Goal: Task Accomplishment & Management: Complete application form

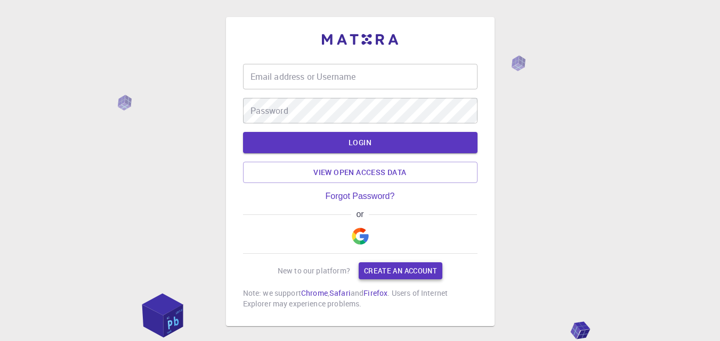
click at [385, 273] on link "Create an account" at bounding box center [401, 271] width 84 height 17
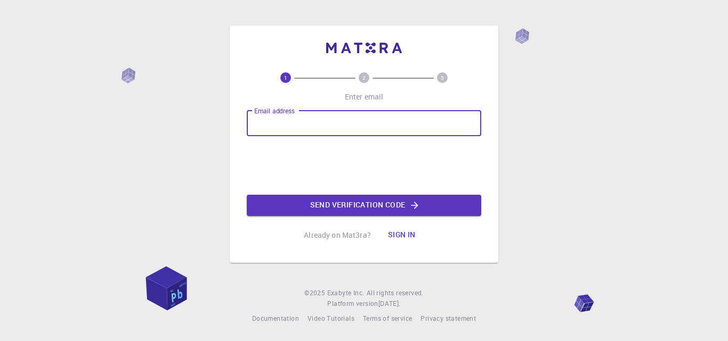
click at [320, 123] on input "Email address" at bounding box center [364, 124] width 234 height 26
type input "[EMAIL_ADDRESS][DOMAIN_NAME]"
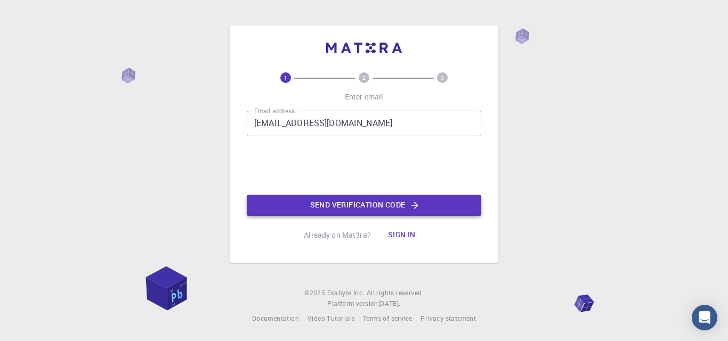
click at [299, 198] on button "Send verification code" at bounding box center [364, 205] width 234 height 21
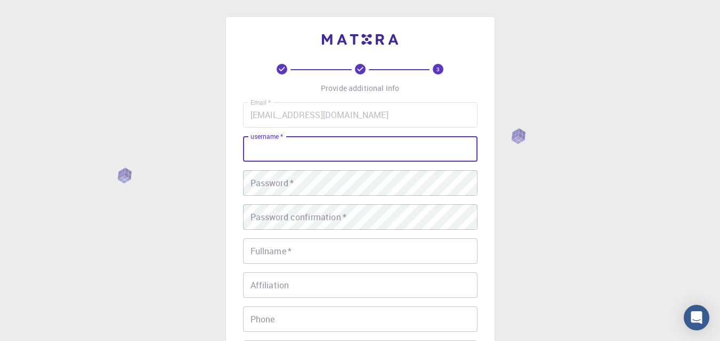
click at [377, 152] on input "username   *" at bounding box center [360, 149] width 234 height 26
type input "birnsai"
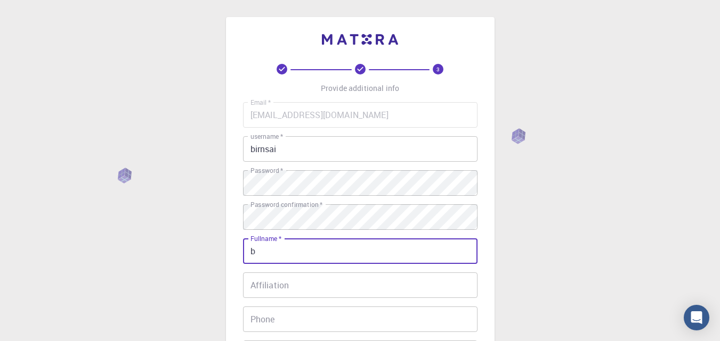
type input "[PERSON_NAME] Resinyuy"
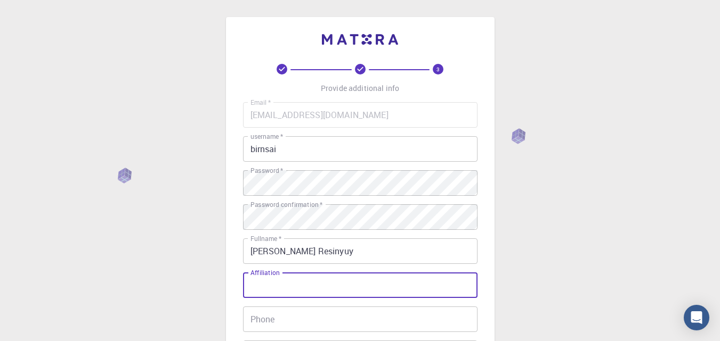
click at [298, 277] on input "Affiliation" at bounding box center [360, 286] width 234 height 26
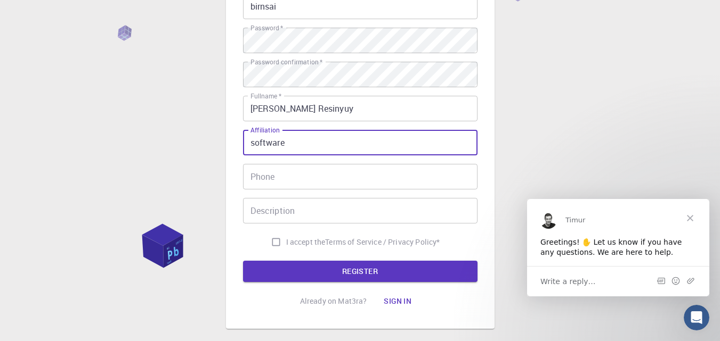
scroll to position [145, 0]
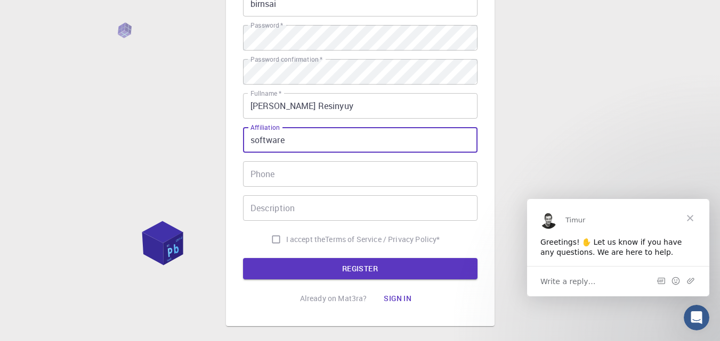
type input "software"
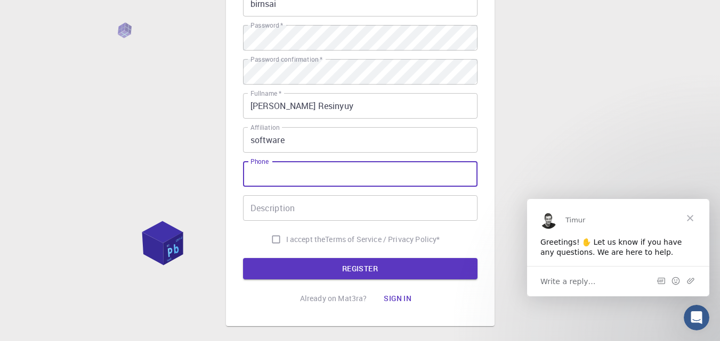
click at [374, 176] on input "Phone" at bounding box center [360, 174] width 234 height 26
type input "[PHONE_NUMBER]"
click at [273, 241] on input "I accept the Terms of Service / Privacy Policy *" at bounding box center [276, 240] width 20 height 20
checkbox input "true"
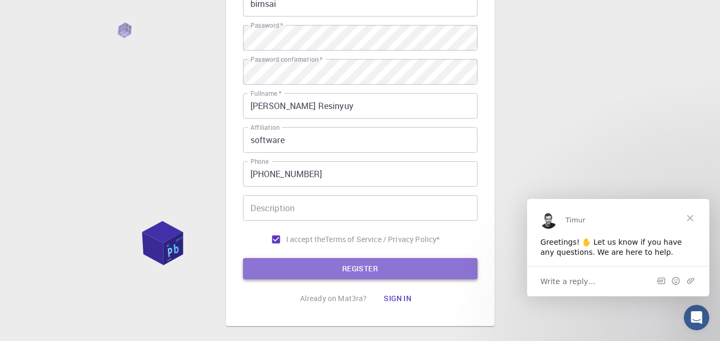
click at [280, 265] on button "REGISTER" at bounding box center [360, 268] width 234 height 21
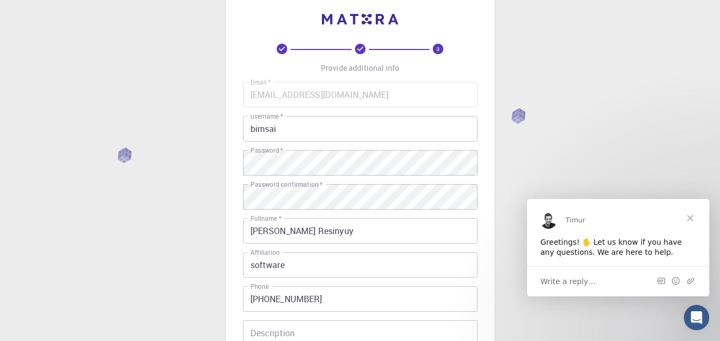
scroll to position [0, 0]
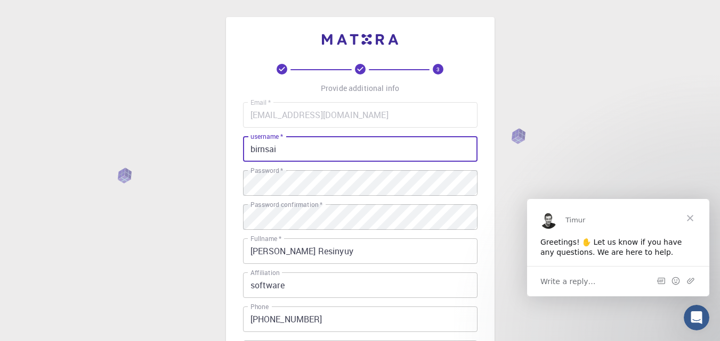
click at [295, 141] on input "birnsai" at bounding box center [360, 149] width 234 height 26
type input "birnsai22"
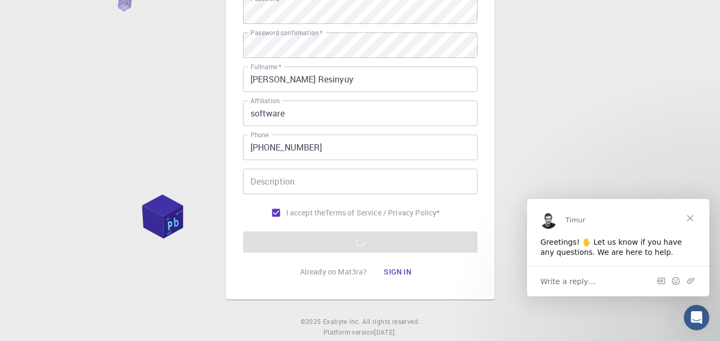
scroll to position [190, 0]
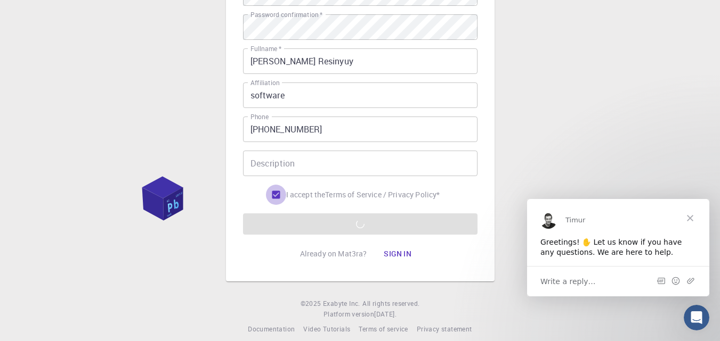
click at [270, 199] on input "I accept the Terms of Service / Privacy Policy *" at bounding box center [276, 195] width 20 height 20
click at [272, 192] on input "I accept the Terms of Service / Privacy Policy *" at bounding box center [276, 195] width 20 height 20
checkbox input "true"
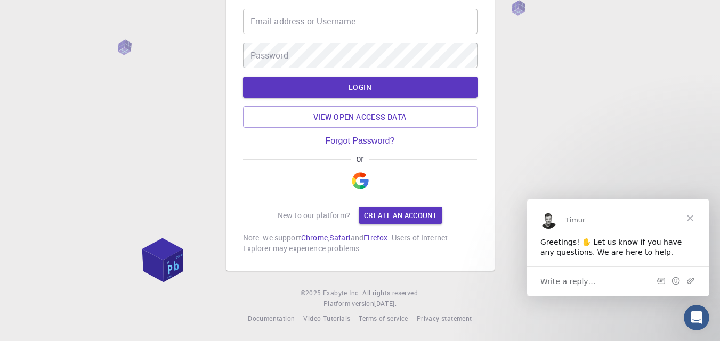
type input "[EMAIL_ADDRESS][DOMAIN_NAME]"
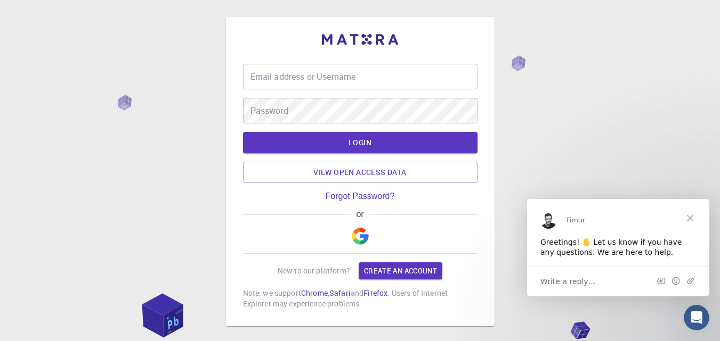
type input "[EMAIL_ADDRESS][DOMAIN_NAME]"
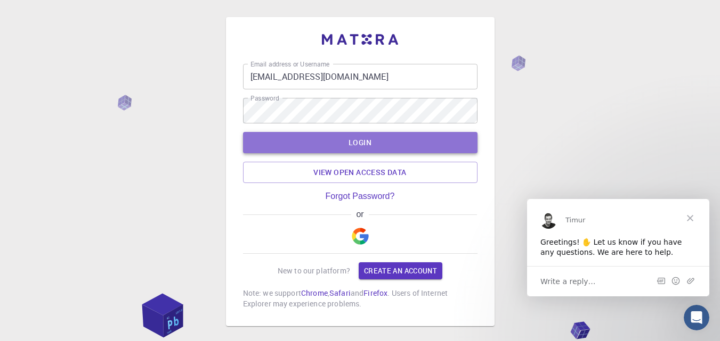
click at [350, 150] on button "LOGIN" at bounding box center [360, 142] width 234 height 21
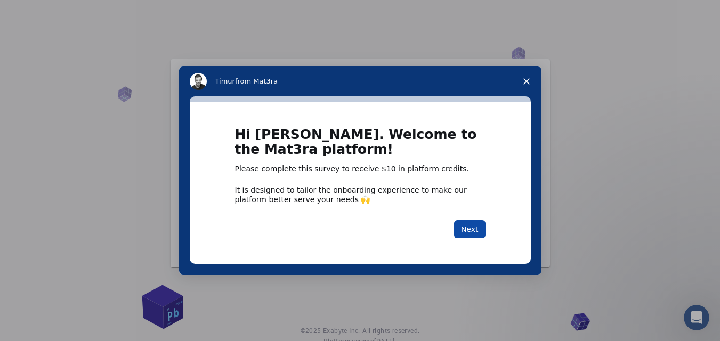
click at [477, 227] on button "Next" at bounding box center [469, 230] width 31 height 18
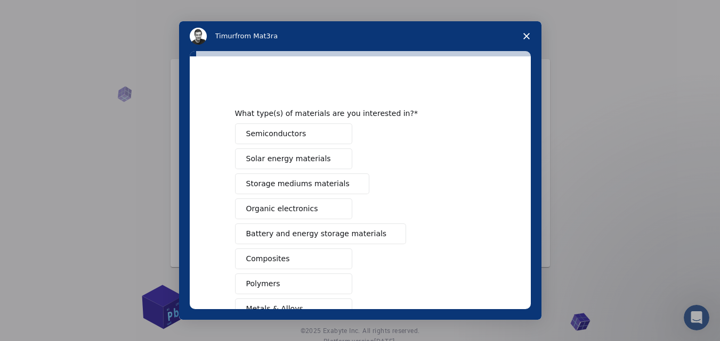
click at [477, 227] on div "Semiconductors Solar energy materials Storage mediums materials Organic electro…" at bounding box center [360, 272] width 250 height 296
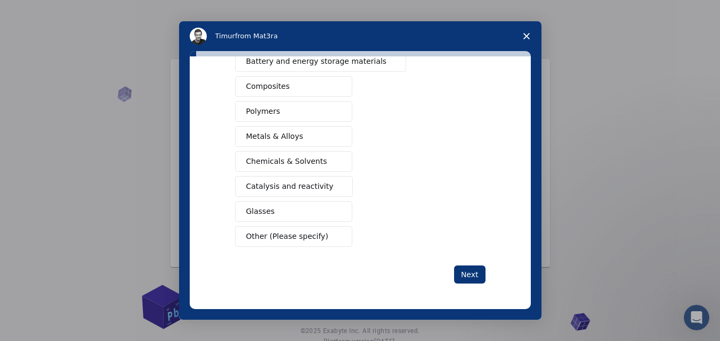
scroll to position [38, 0]
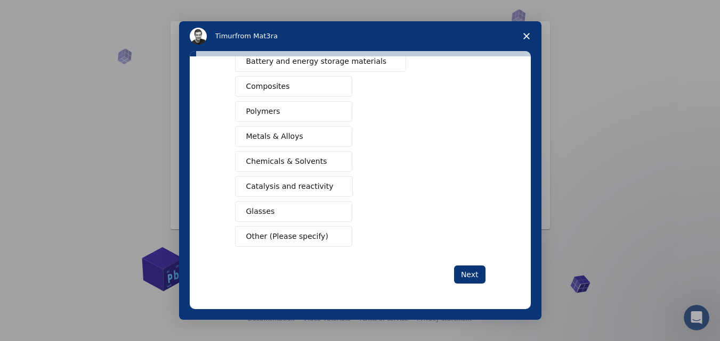
click at [314, 233] on button "Other (Please specify)" at bounding box center [293, 236] width 117 height 21
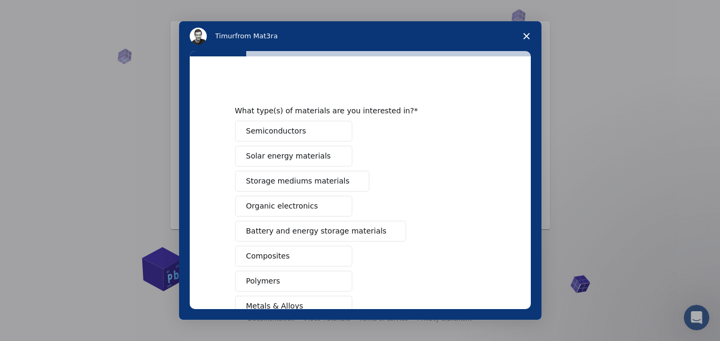
scroll to position [210, 0]
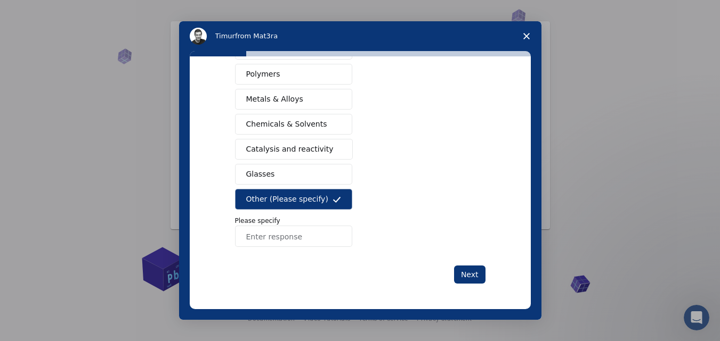
click at [608, 149] on div "Intercom messenger" at bounding box center [360, 170] width 720 height 341
click at [527, 36] on icon "Close survey" at bounding box center [526, 36] width 6 height 6
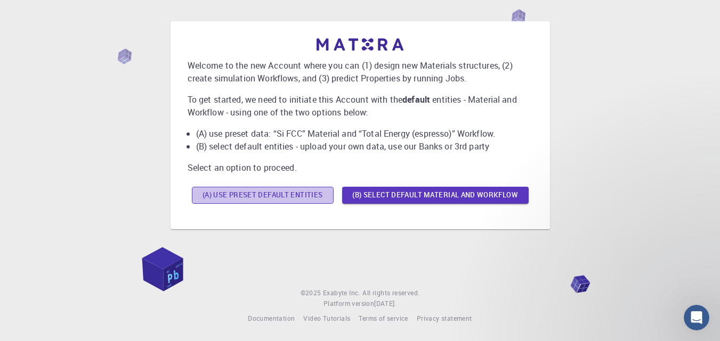
click at [279, 196] on button "(A) Use preset default entities" at bounding box center [263, 195] width 142 height 17
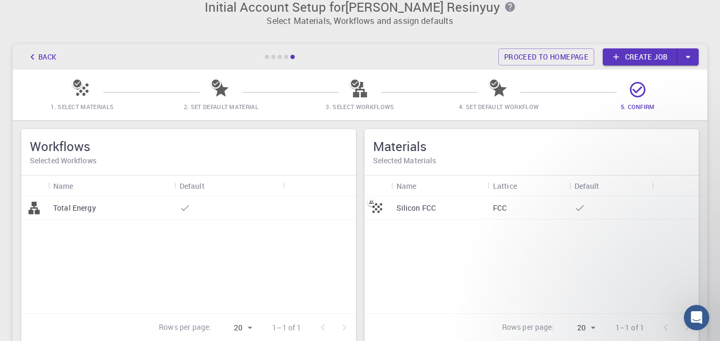
scroll to position [14, 0]
click at [289, 56] on div at bounding box center [280, 56] width 32 height 4
click at [286, 56] on div at bounding box center [286, 56] width 4 height 4
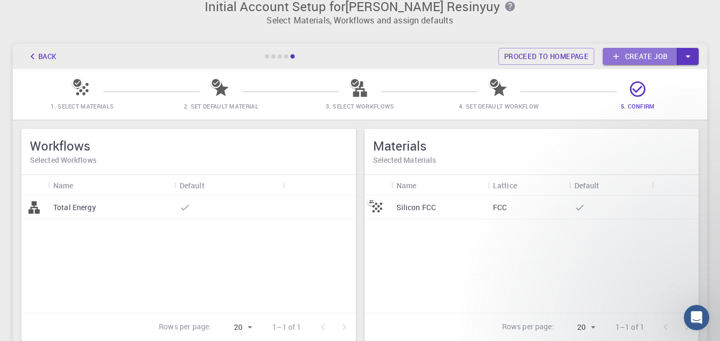
click at [654, 53] on link "Create job" at bounding box center [640, 56] width 75 height 17
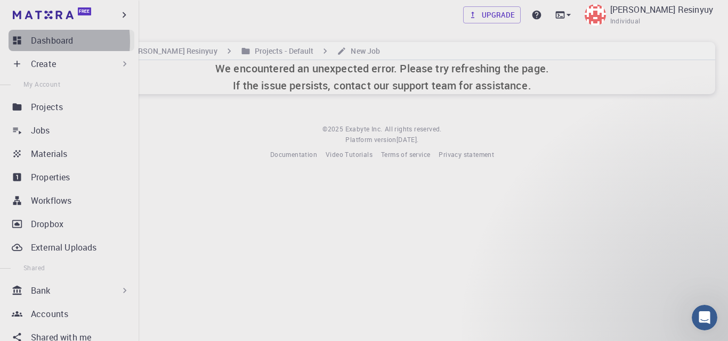
click at [21, 42] on icon at bounding box center [17, 40] width 11 height 11
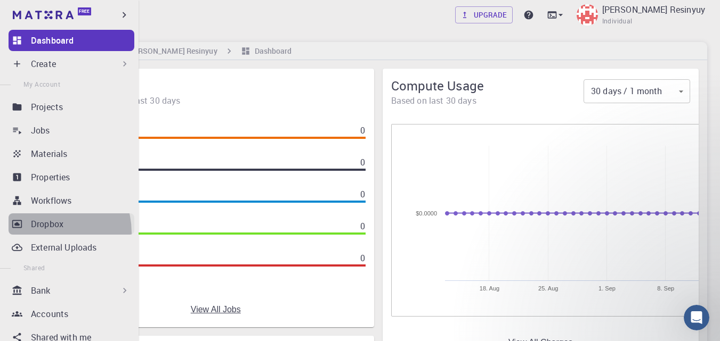
click at [46, 233] on link "Dropbox" at bounding box center [72, 224] width 126 height 21
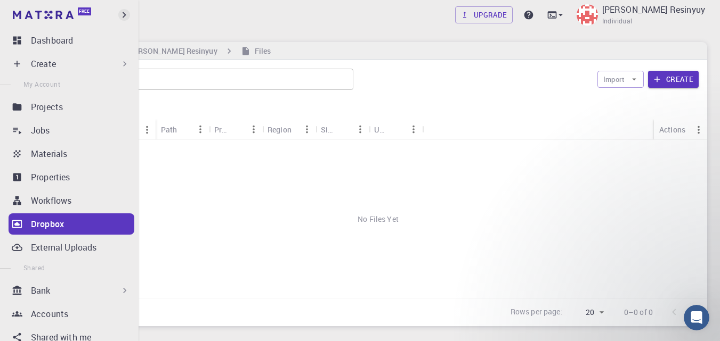
click at [124, 18] on icon "button" at bounding box center [124, 15] width 12 height 12
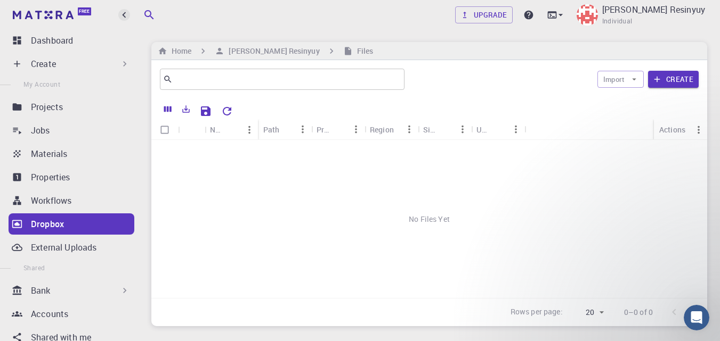
click at [124, 17] on icon "button" at bounding box center [124, 15] width 12 height 12
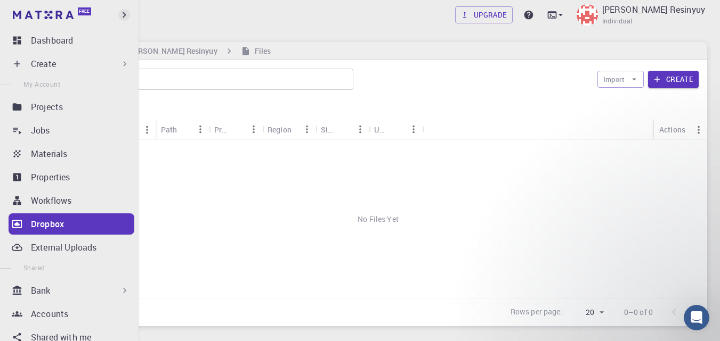
click at [124, 17] on icon "button" at bounding box center [125, 15] width 4 height 6
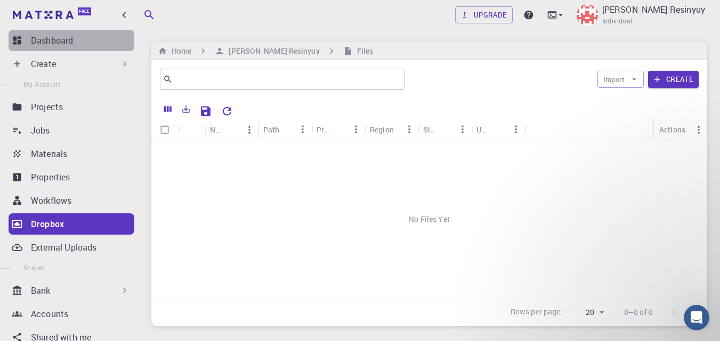
click at [82, 47] on link "Dashboard" at bounding box center [72, 40] width 126 height 21
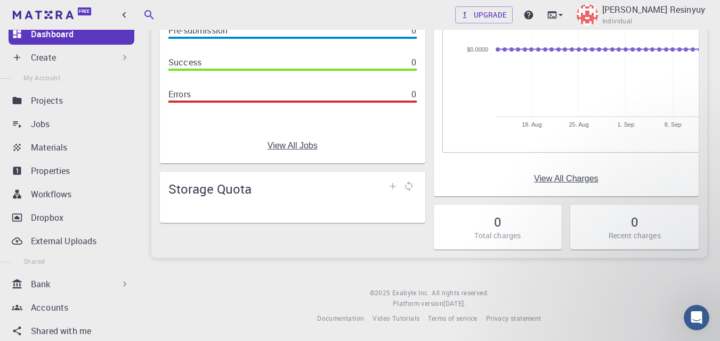
scroll to position [8, 0]
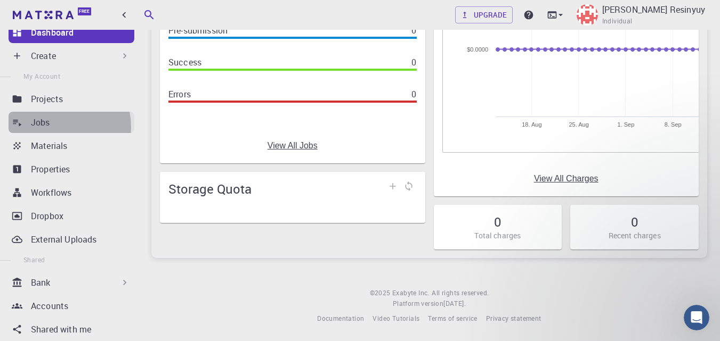
click at [53, 127] on div "Jobs" at bounding box center [82, 122] width 103 height 13
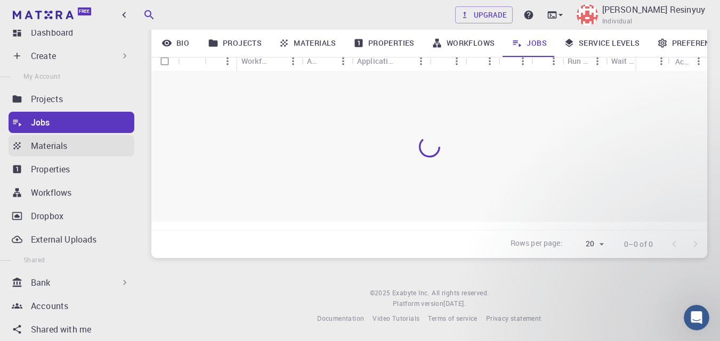
scroll to position [148, 0]
click at [47, 149] on p "Materials" at bounding box center [49, 146] width 36 height 13
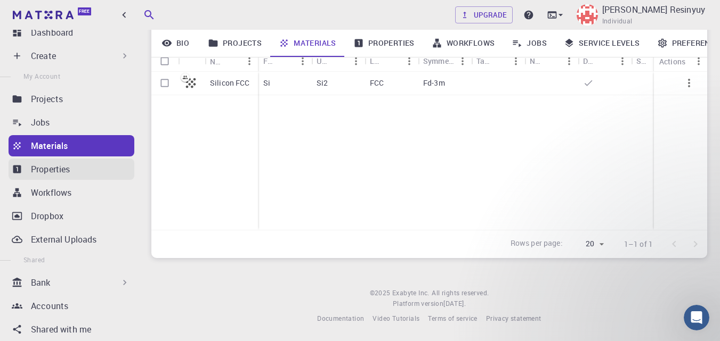
click at [52, 167] on p "Properties" at bounding box center [50, 169] width 39 height 13
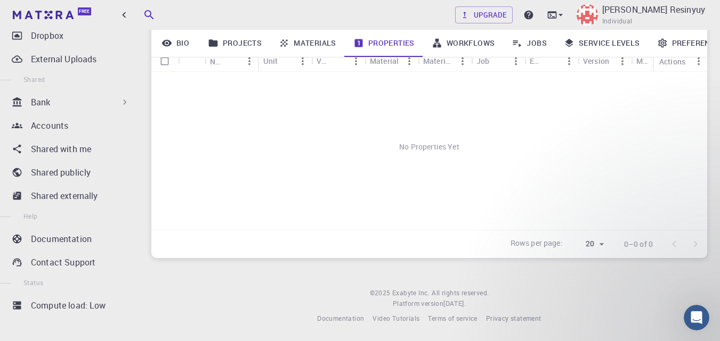
scroll to position [189, 0]
click at [63, 69] on ul "Dashboard Create New Job New Material Create Material Upload File Import from B…" at bounding box center [69, 91] width 139 height 501
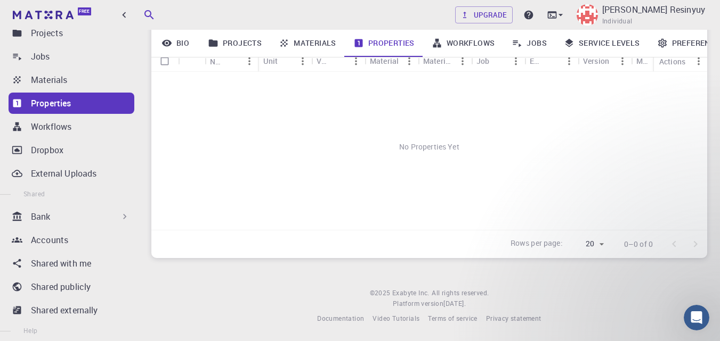
scroll to position [25, 0]
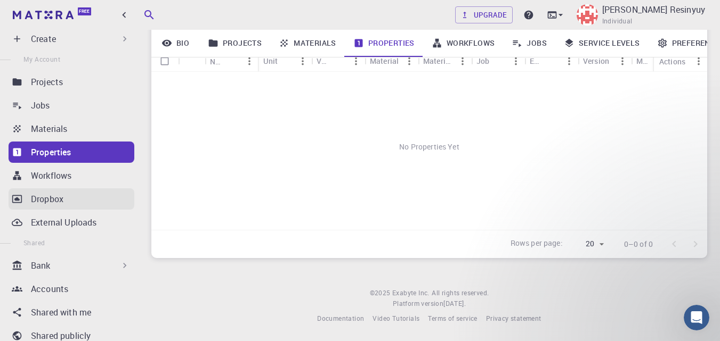
click at [31, 193] on p "Dropbox" at bounding box center [47, 199] width 32 height 13
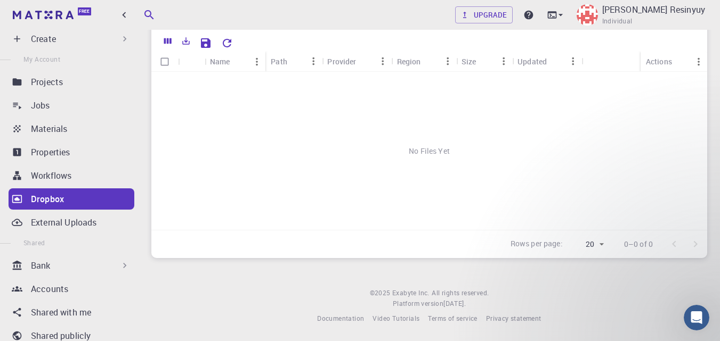
scroll to position [68, 0]
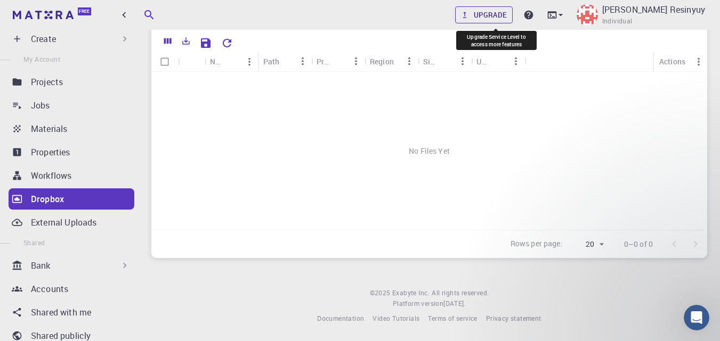
click at [484, 17] on link "Upgrade" at bounding box center [484, 14] width 58 height 17
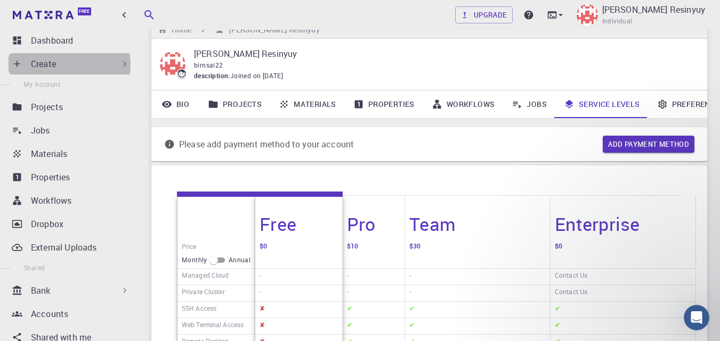
click at [64, 65] on div "Create" at bounding box center [80, 64] width 99 height 13
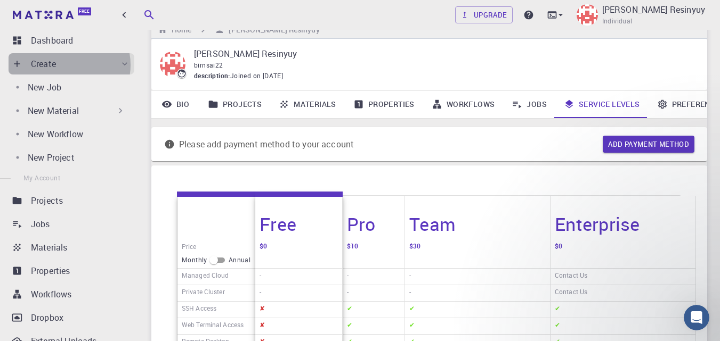
click at [65, 65] on div "Create" at bounding box center [80, 64] width 99 height 13
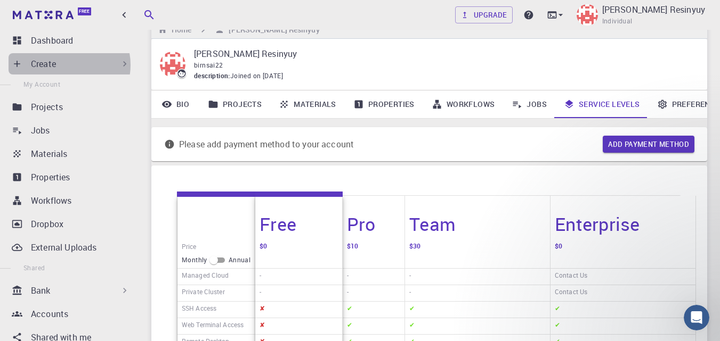
click at [65, 65] on div "Create" at bounding box center [80, 64] width 99 height 13
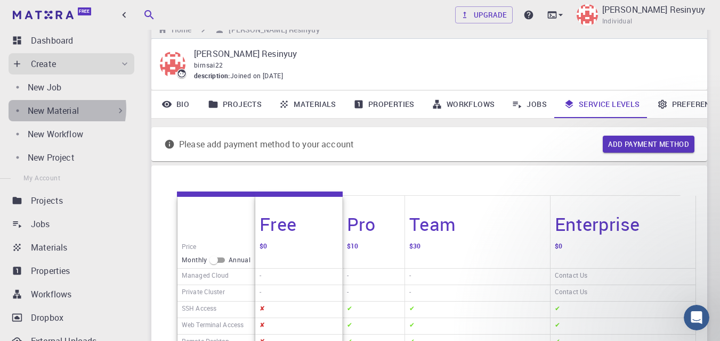
click at [55, 109] on p "New Material" at bounding box center [53, 110] width 51 height 13
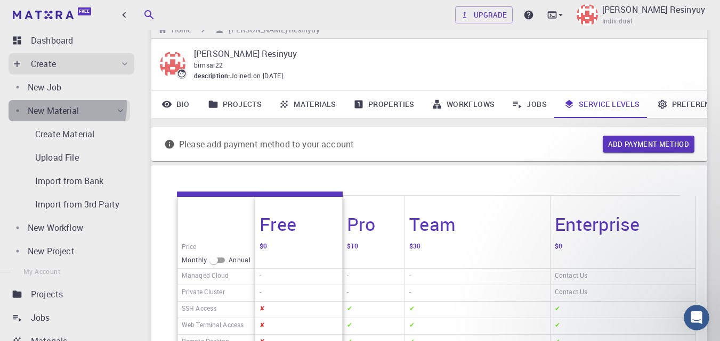
click at [62, 107] on p "New Material" at bounding box center [53, 110] width 51 height 13
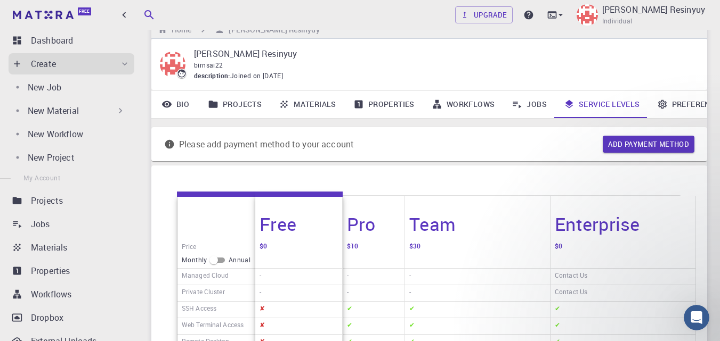
click at [62, 107] on p "New Material" at bounding box center [53, 110] width 51 height 13
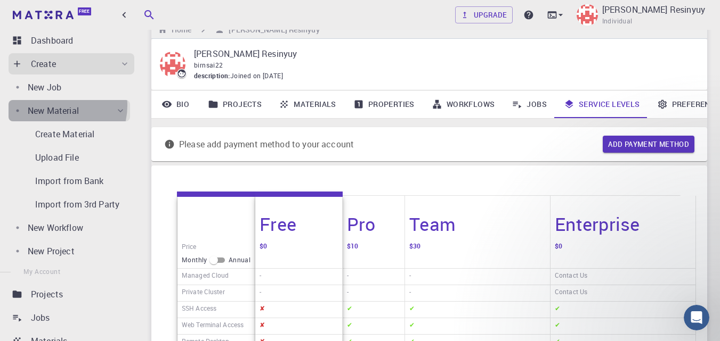
click at [55, 105] on p "New Material" at bounding box center [53, 110] width 51 height 13
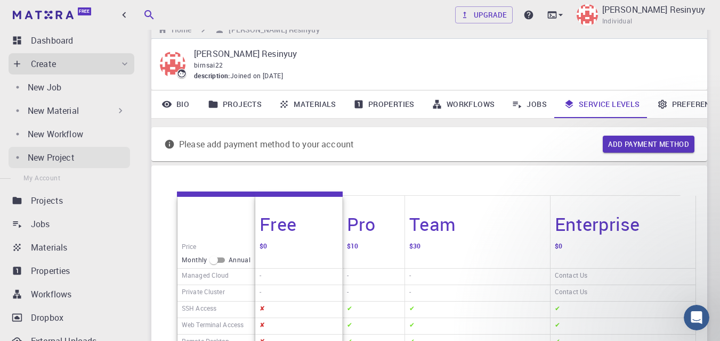
click at [37, 164] on p "New Project" at bounding box center [51, 157] width 47 height 13
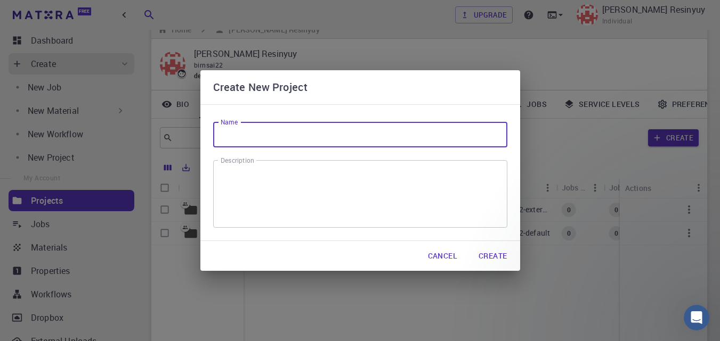
click at [346, 131] on input "Name" at bounding box center [360, 135] width 294 height 26
click at [521, 23] on div "Create New Project Name Name Description x Description Cancel Create" at bounding box center [360, 170] width 720 height 341
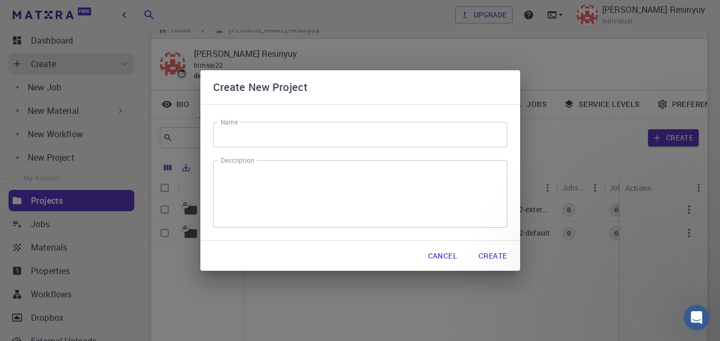
click at [521, 23] on div "Create New Project Name Name Description x Description Cancel Create" at bounding box center [360, 170] width 720 height 341
click at [452, 254] on button "Cancel" at bounding box center [442, 256] width 46 height 21
click at [452, 254] on div "External Default idle 0 birnsai22-external /cluster-???-home/birnsai22/birnsai2…" at bounding box center [490, 278] width 679 height 158
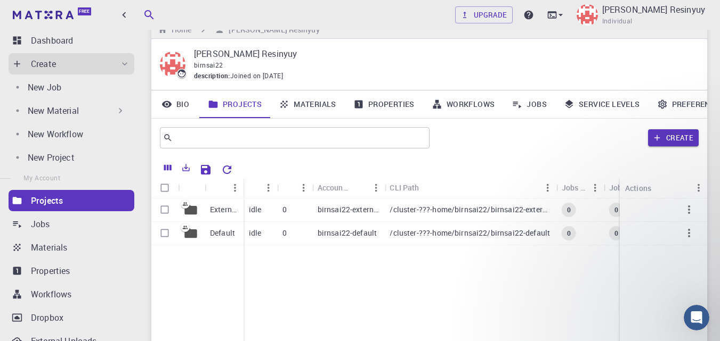
click at [361, 253] on div "External Default idle 0 birnsai22-external /cluster-???-home/birnsai22/birnsai2…" at bounding box center [490, 278] width 679 height 158
click at [196, 209] on icon at bounding box center [190, 210] width 12 height 10
